Goal: Find contact information: Find contact information

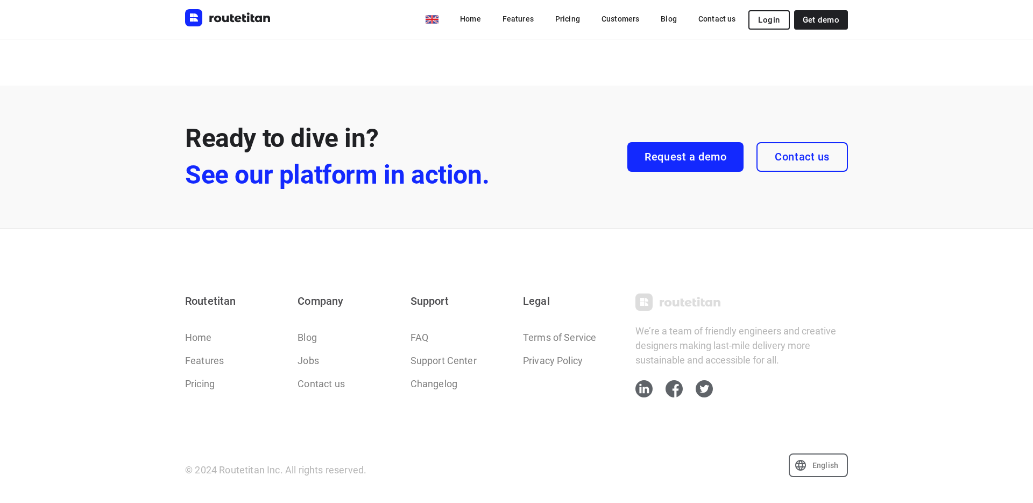
click at [249, 4] on div "en Home Features Pricing Customers Blog Contact us Login Get demo" at bounding box center [516, 19] width 663 height 39
click at [247, 17] on img "Routetitan" at bounding box center [228, 17] width 86 height 17
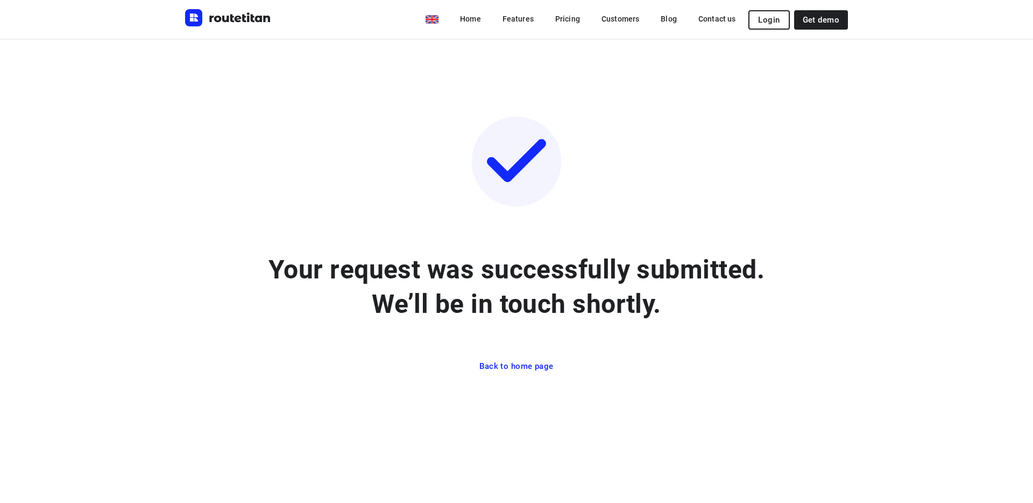
click at [203, 9] on div "en Home Features Pricing Customers Blog Contact us Login Get demo" at bounding box center [516, 19] width 663 height 39
click at [208, 21] on img "Routetitan" at bounding box center [228, 17] width 86 height 17
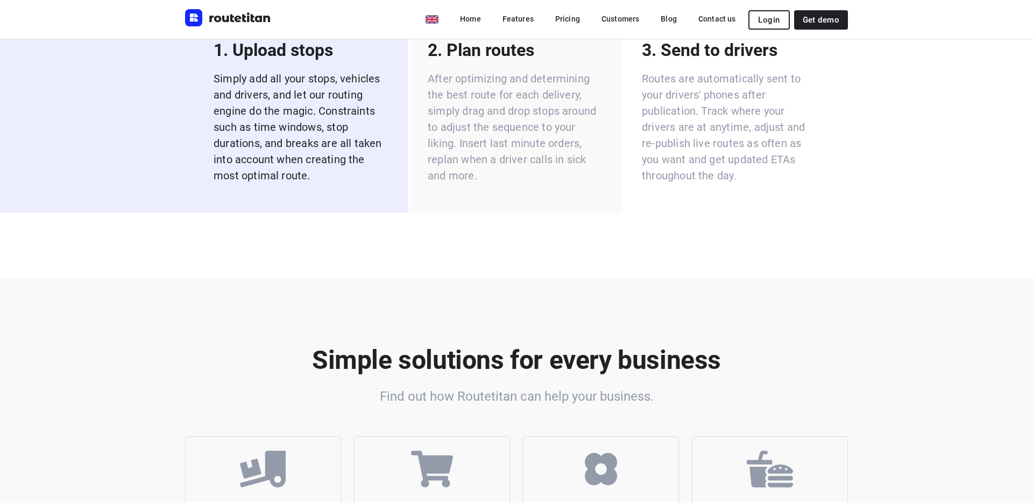
scroll to position [1857, 0]
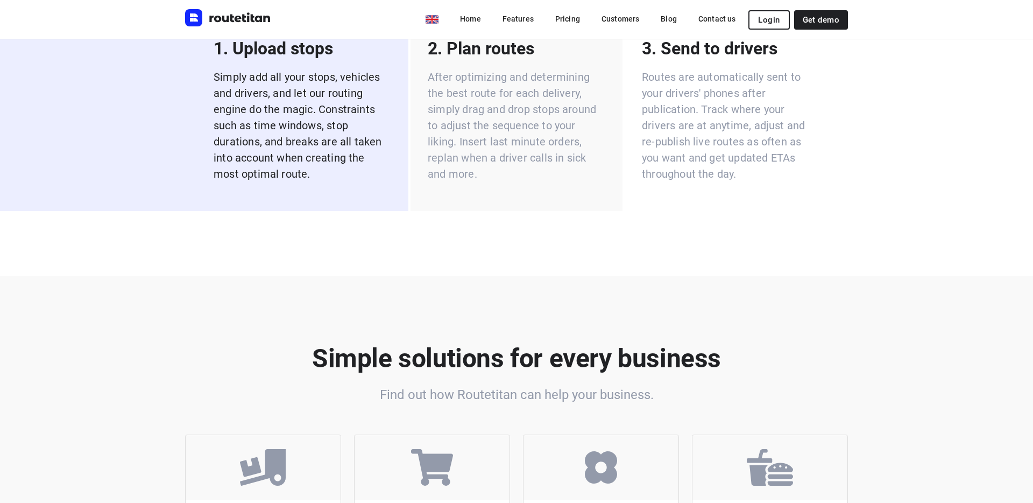
click at [499, 157] on p "After optimizing and determining the best route for each delivery, simply drag …" at bounding box center [517, 125] width 178 height 113
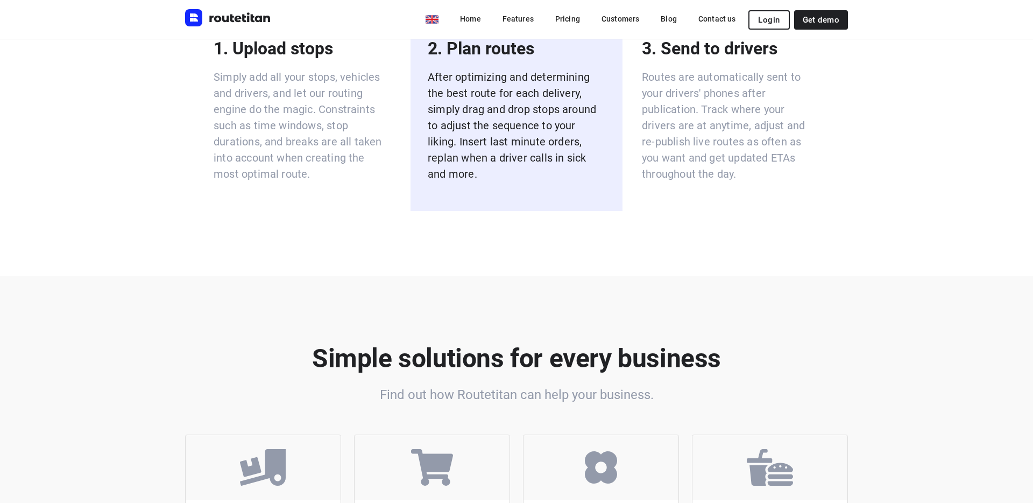
drag, startPoint x: 363, startPoint y: 161, endPoint x: 459, endPoint y: 157, distance: 95.9
click at [364, 161] on p "Simply add all your stops, vehicles and drivers, and let our routing engine do …" at bounding box center [303, 125] width 178 height 113
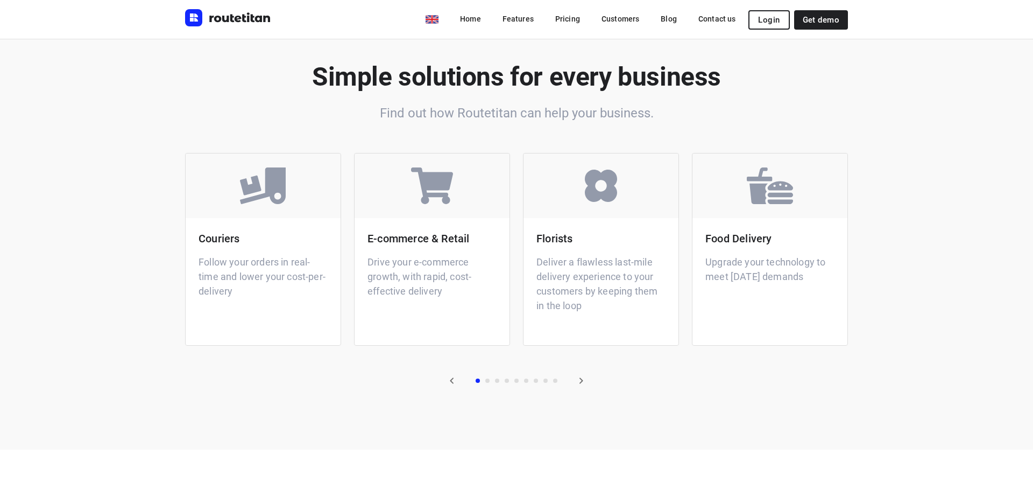
scroll to position [2171, 0]
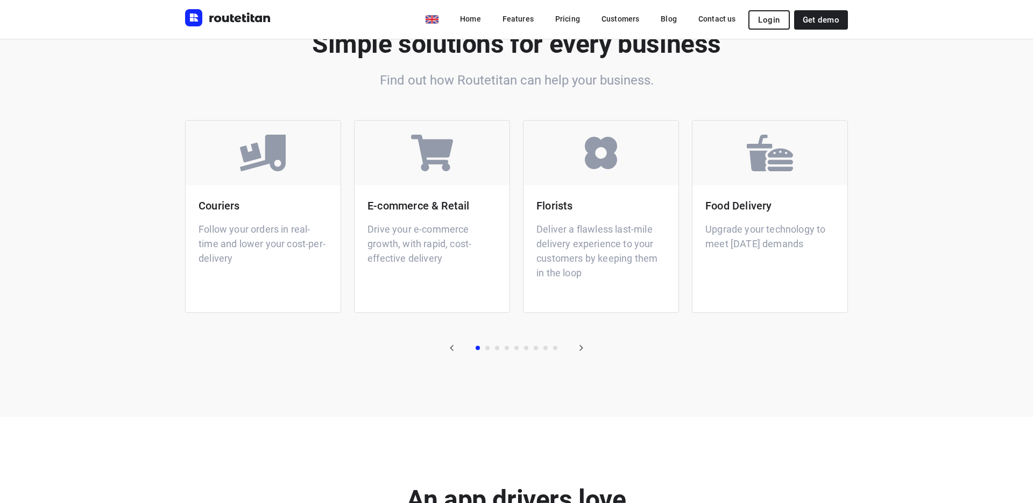
click at [483, 348] on ul at bounding box center [516, 348] width 87 height 4
click at [486, 348] on span at bounding box center [488, 348] width 4 height 4
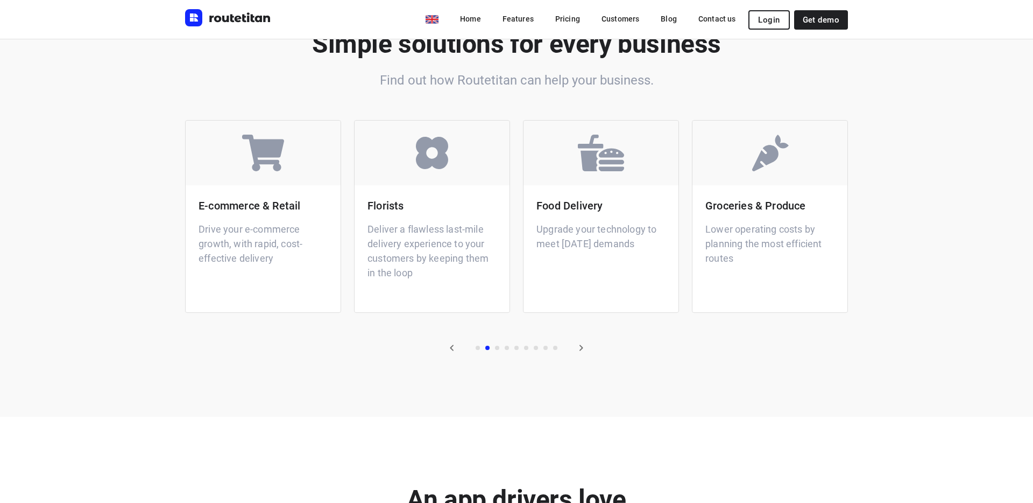
click at [498, 347] on span at bounding box center [497, 348] width 4 height 4
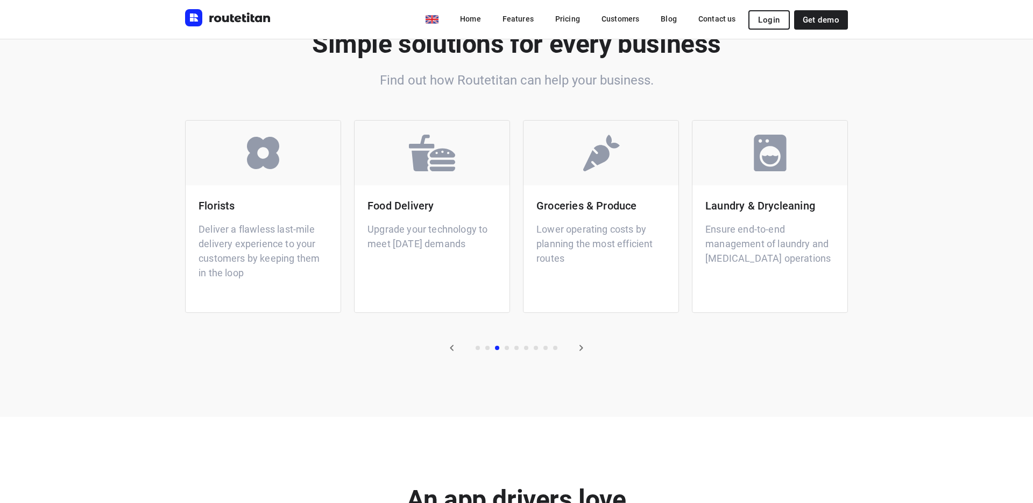
click at [516, 348] on span at bounding box center [517, 348] width 4 height 4
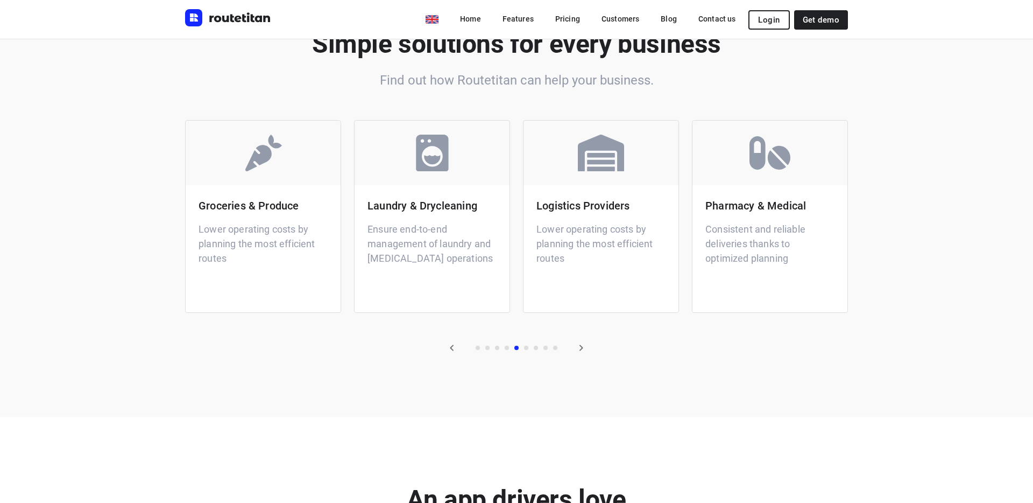
click at [535, 348] on span at bounding box center [536, 348] width 4 height 4
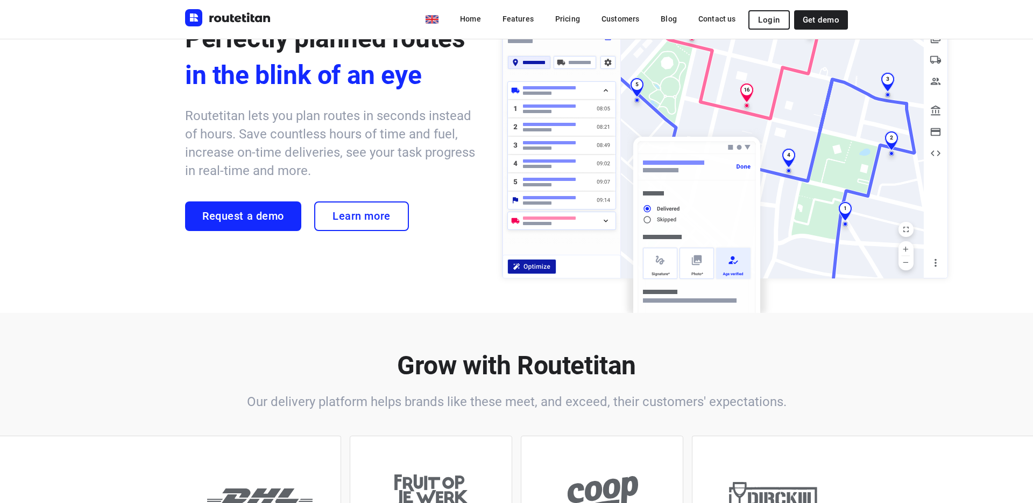
scroll to position [0, 0]
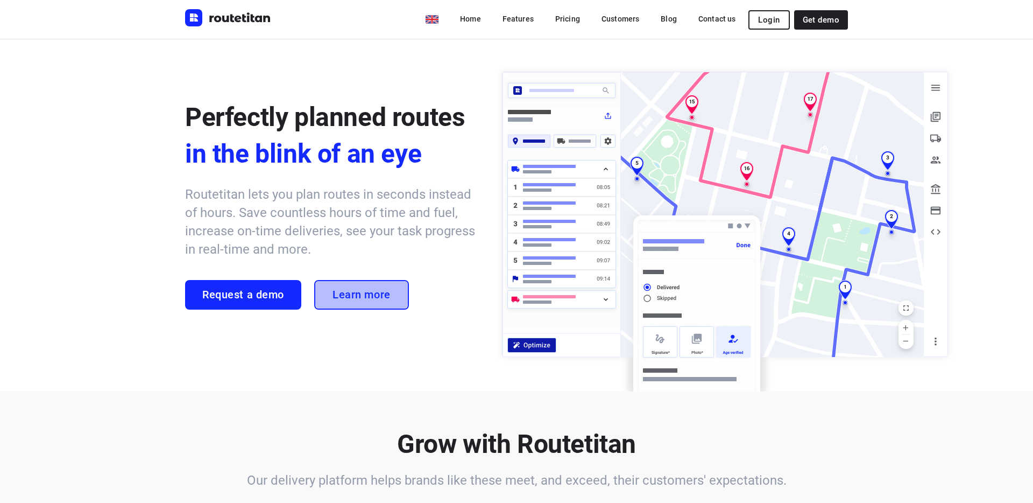
click at [384, 288] on link "Learn more" at bounding box center [361, 295] width 95 height 30
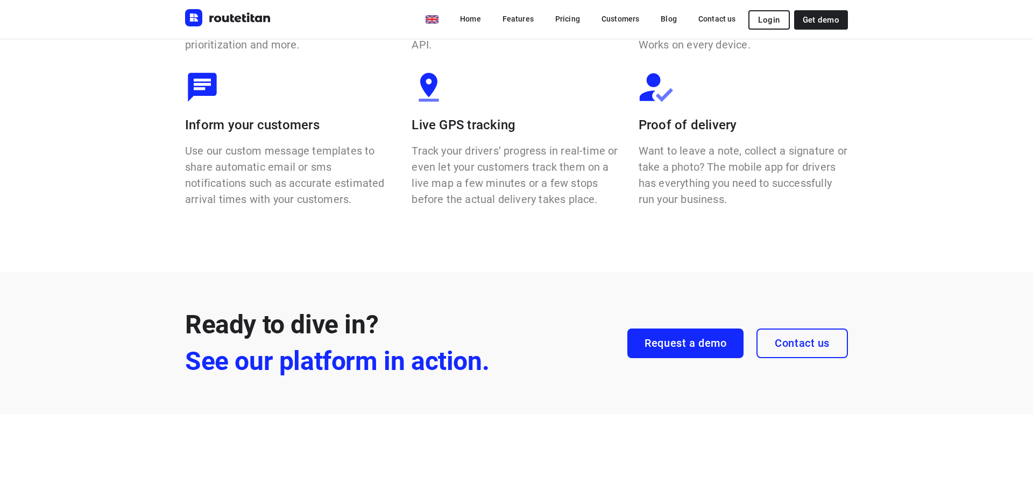
scroll to position [918, 0]
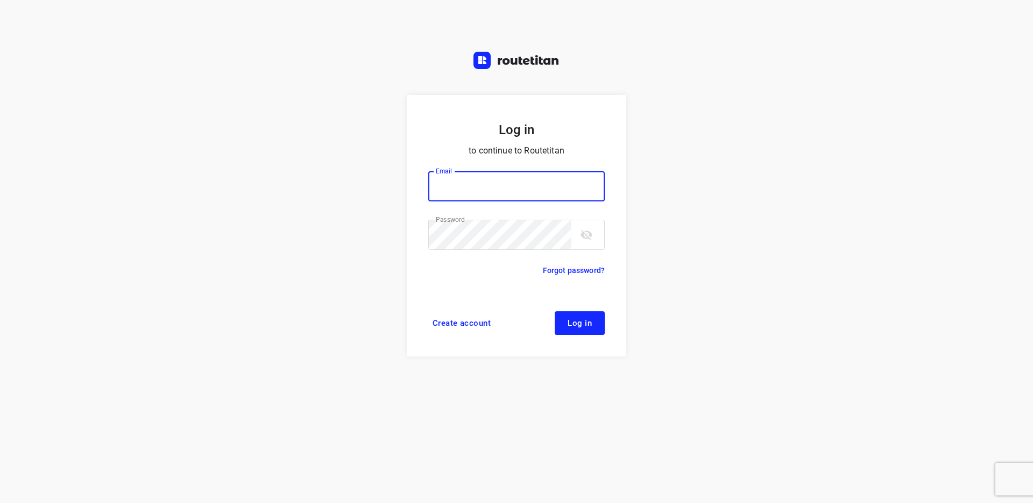
type input "l.aikema@partyhuren.nl"
click at [501, 55] on img at bounding box center [517, 60] width 86 height 17
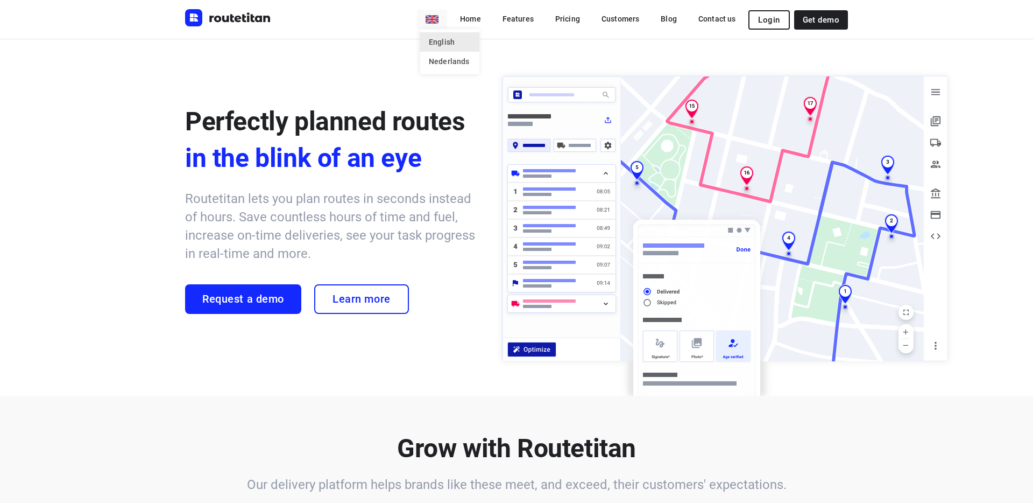
click at [451, 65] on li "Nederlands" at bounding box center [449, 61] width 59 height 19
type input "nl"
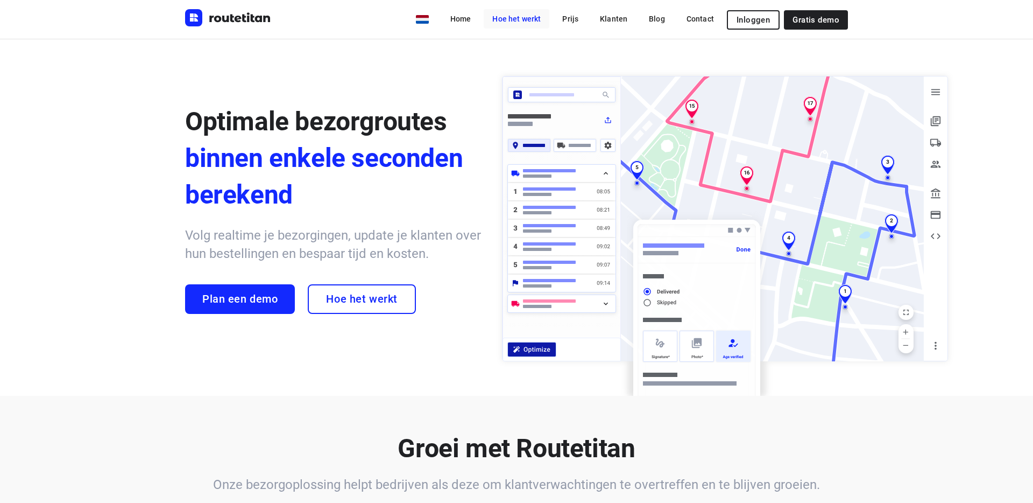
click at [514, 23] on link "Hoe het werkt" at bounding box center [517, 18] width 66 height 19
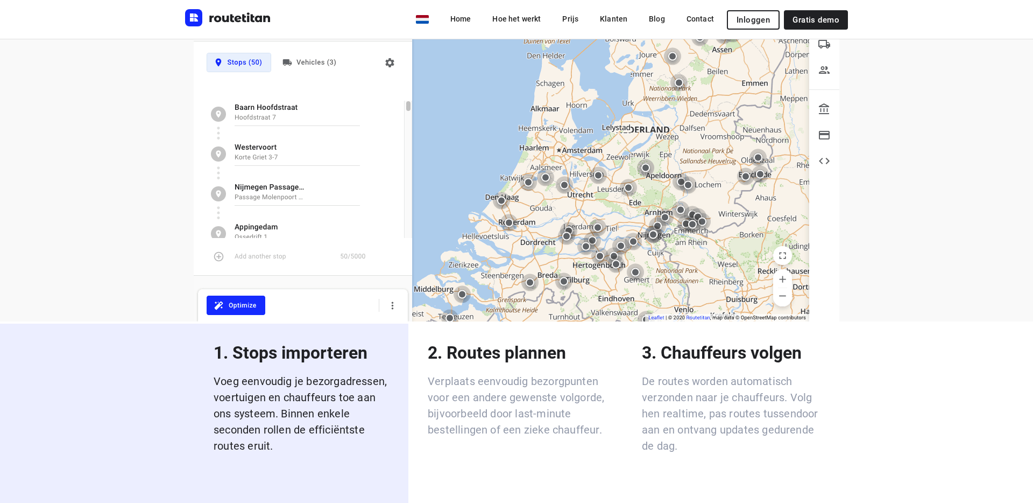
scroll to position [1586, 0]
click at [496, 340] on div "2. Routes plannen Verplaats eenvoudig bezorgpunten voor een andere gewenste vol…" at bounding box center [517, 388] width 178 height 97
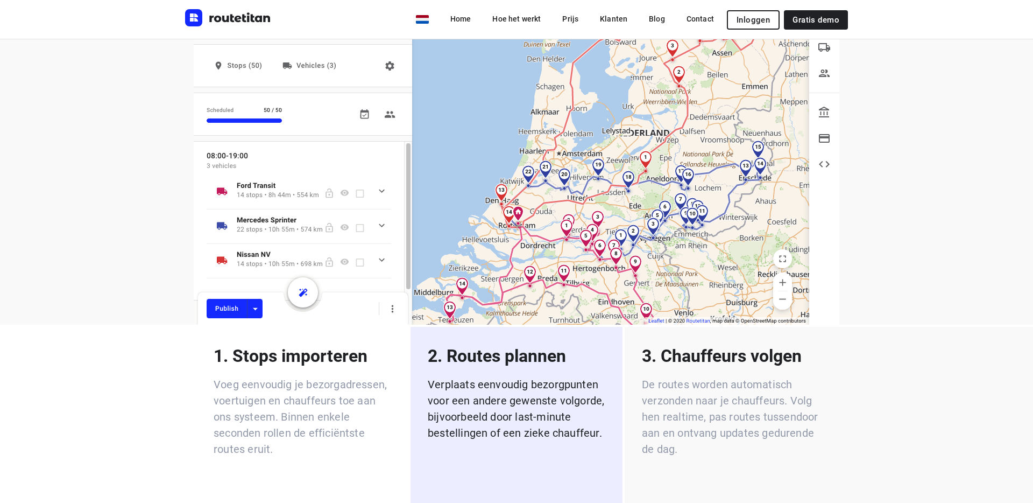
click at [655, 376] on p "De routes worden automatisch verzonden naar je chauffeurs. Volg hen realtime, p…" at bounding box center [731, 416] width 178 height 81
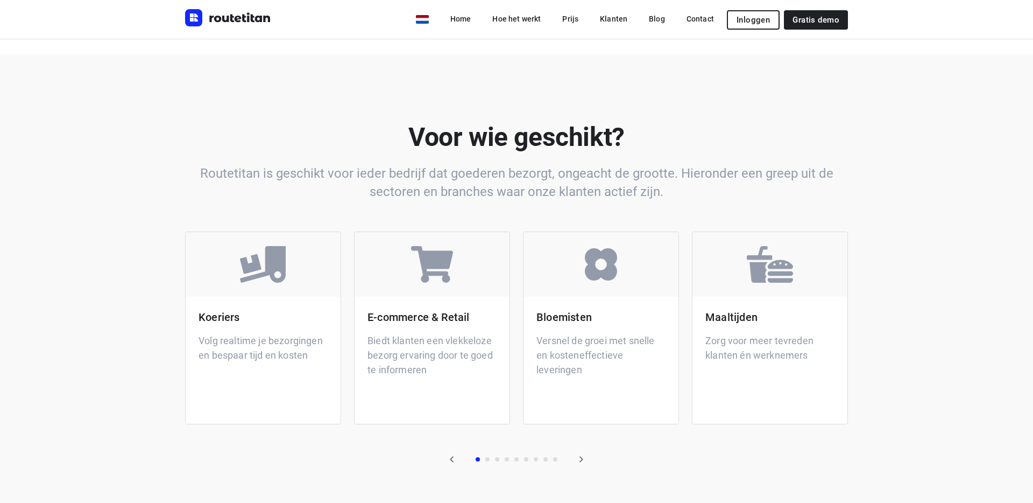
scroll to position [2152, 0]
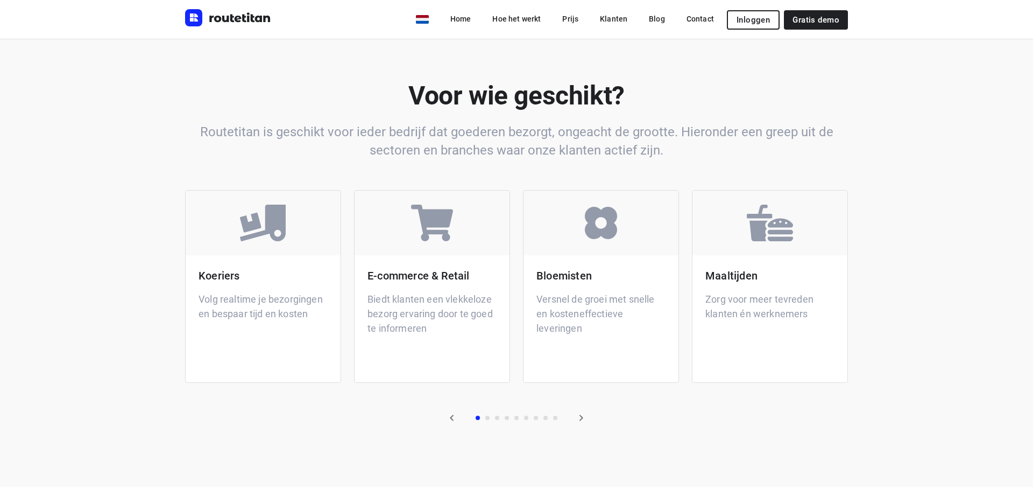
click at [487, 407] on div at bounding box center [516, 418] width 663 height 22
click at [488, 416] on span at bounding box center [488, 418] width 4 height 4
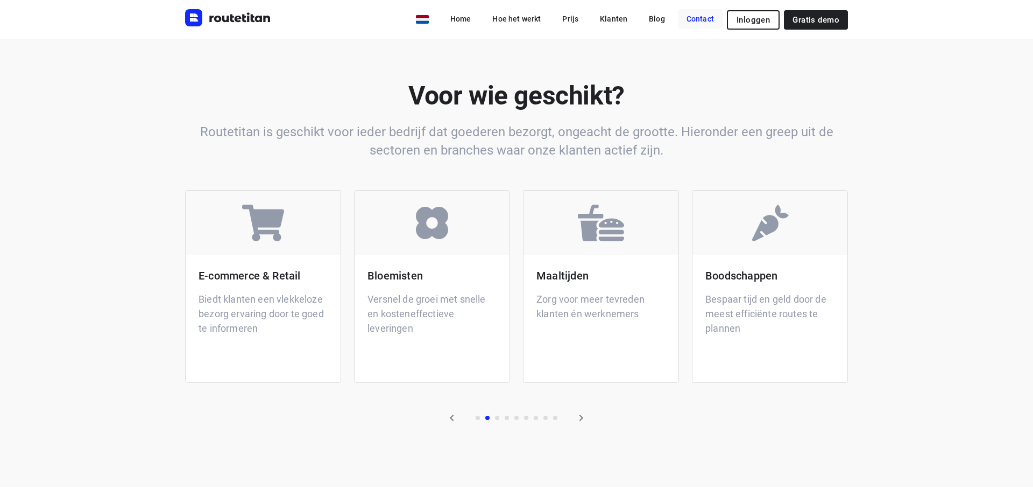
click at [698, 24] on link "Contact" at bounding box center [700, 18] width 45 height 19
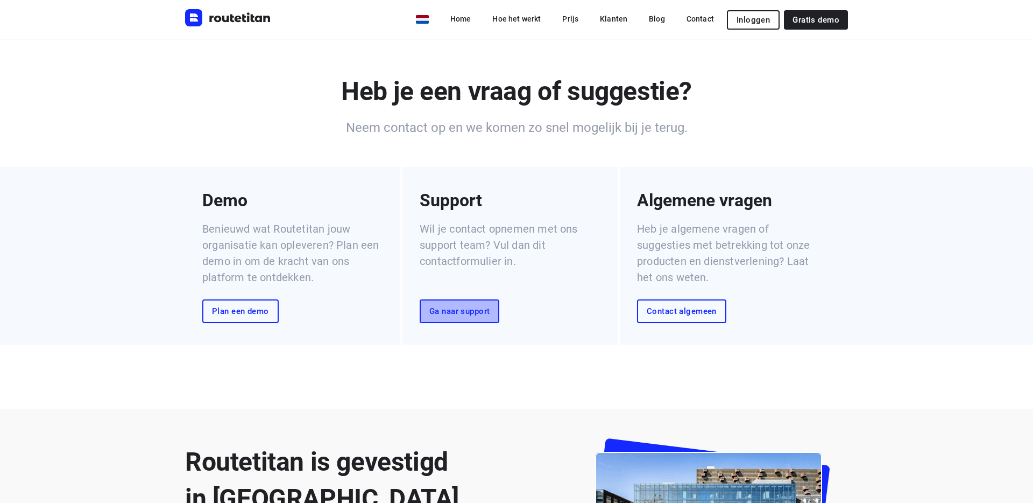
click at [446, 315] on span "Ga naar support" at bounding box center [460, 311] width 60 height 9
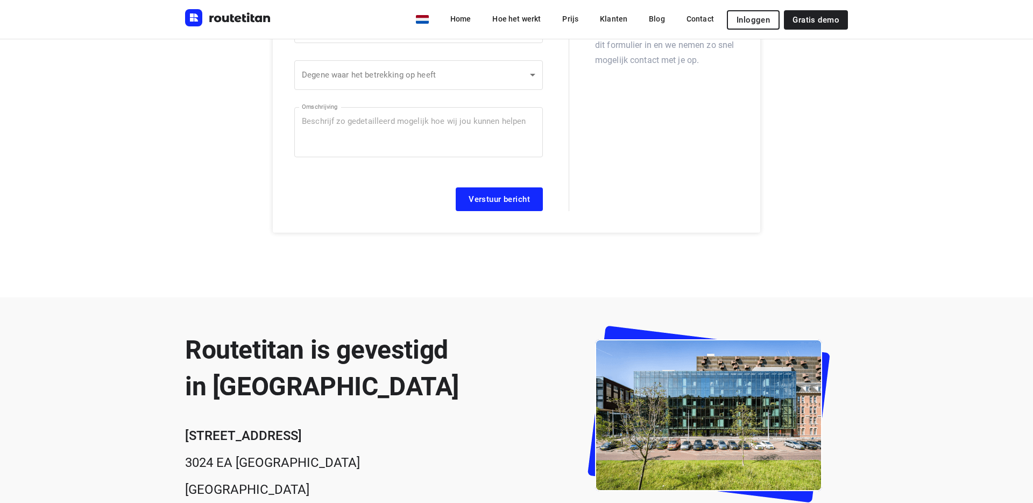
scroll to position [308, 0]
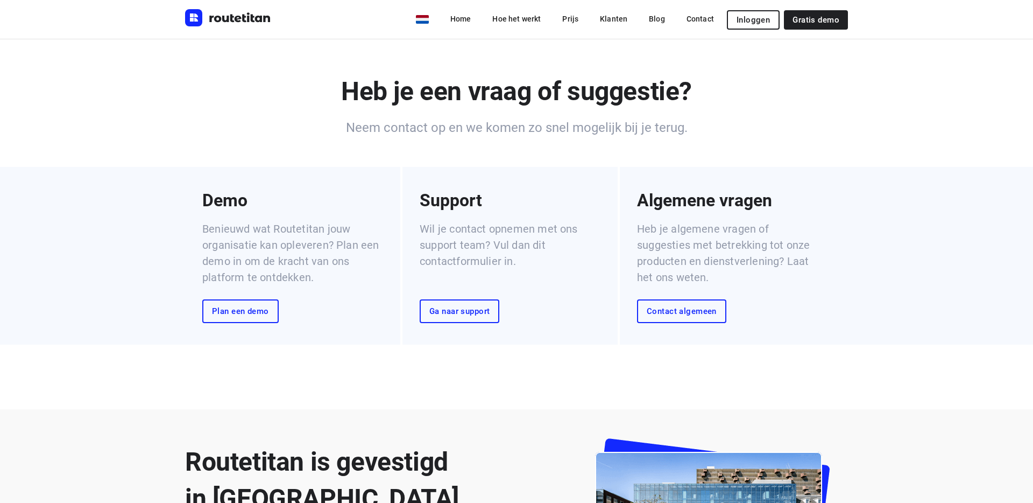
click at [674, 298] on div "Algemene vragen Heb je algemene vragen of suggesties met betrekking tot onze pr…" at bounding box center [727, 255] width 181 height 135
click at [673, 303] on link "Contact algemeen" at bounding box center [681, 311] width 89 height 24
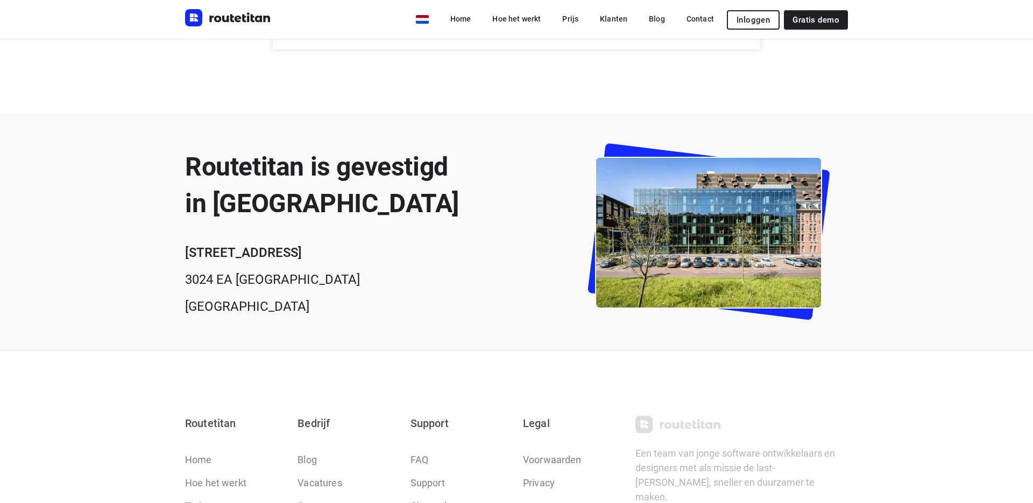
scroll to position [366, 0]
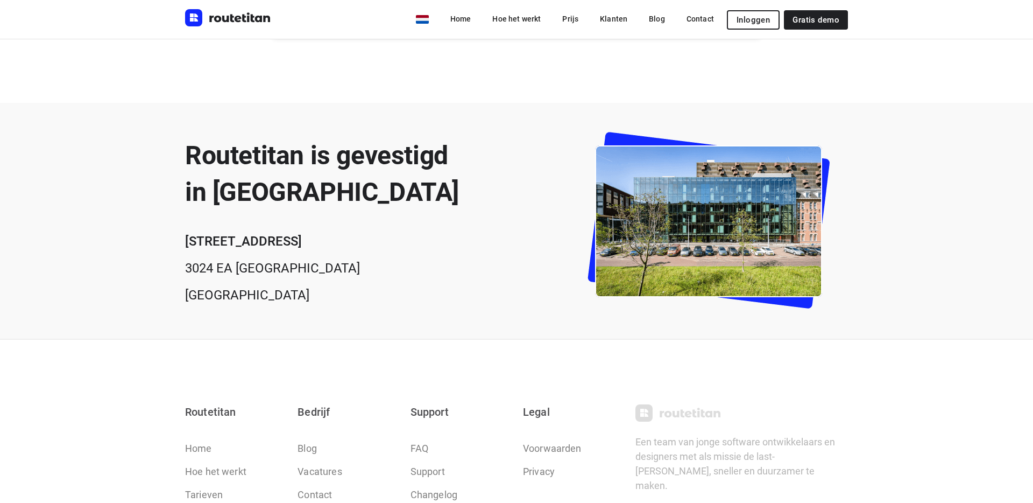
click at [204, 251] on div "Lloydstraat 11G 3024 EA Rotterdam Nederland" at bounding box center [322, 268] width 274 height 72
click at [209, 237] on b "Lloydstraat 11G" at bounding box center [243, 241] width 117 height 15
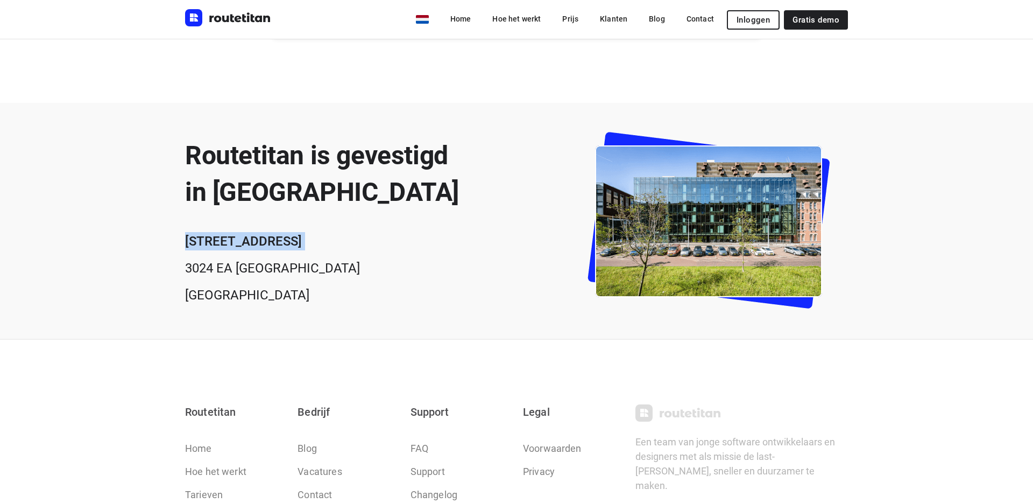
click at [209, 237] on b "Lloydstraat 11G" at bounding box center [243, 241] width 117 height 15
copy b "Lloydstraat 11G"
